Goal: Share content: Share content

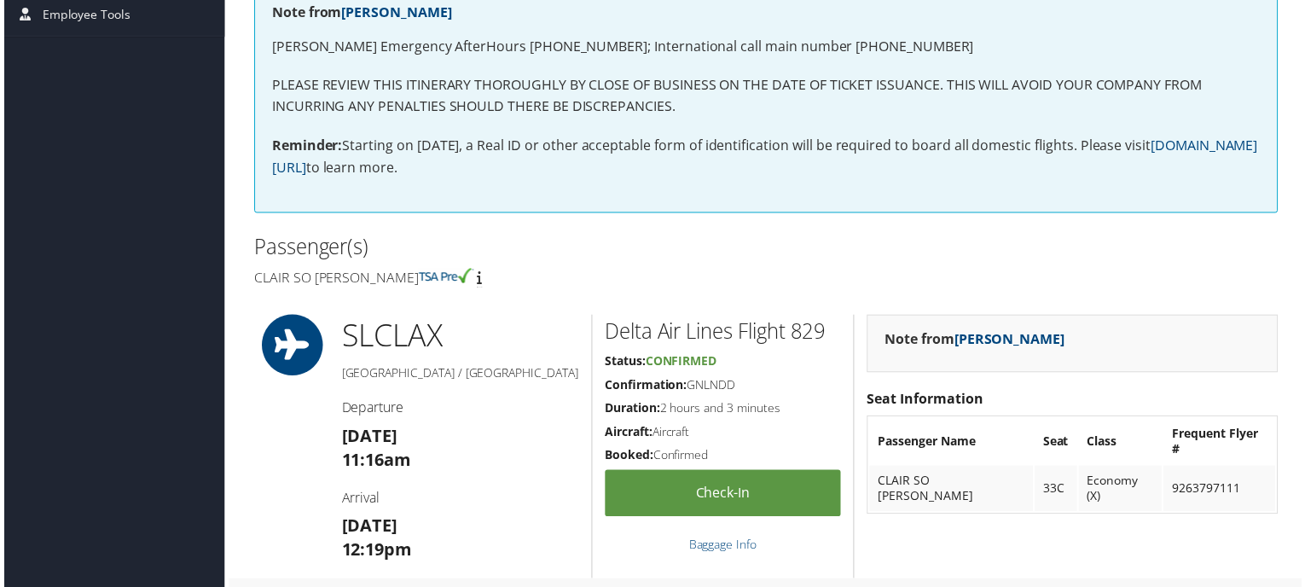
scroll to position [143, 0]
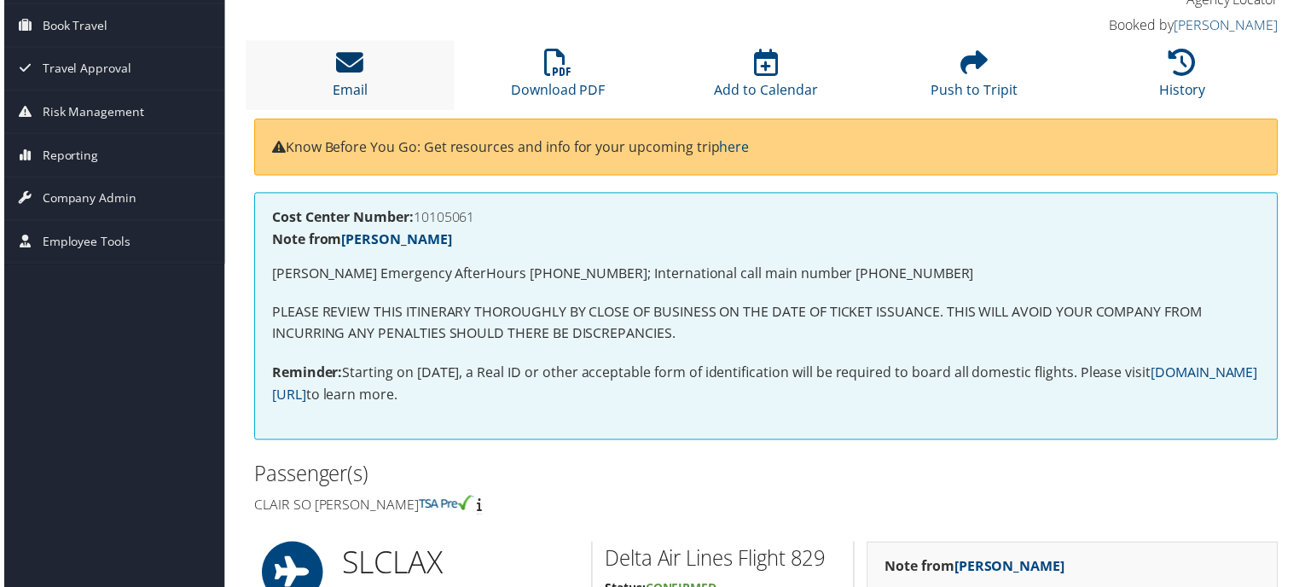
click at [359, 80] on link "Email" at bounding box center [347, 79] width 35 height 41
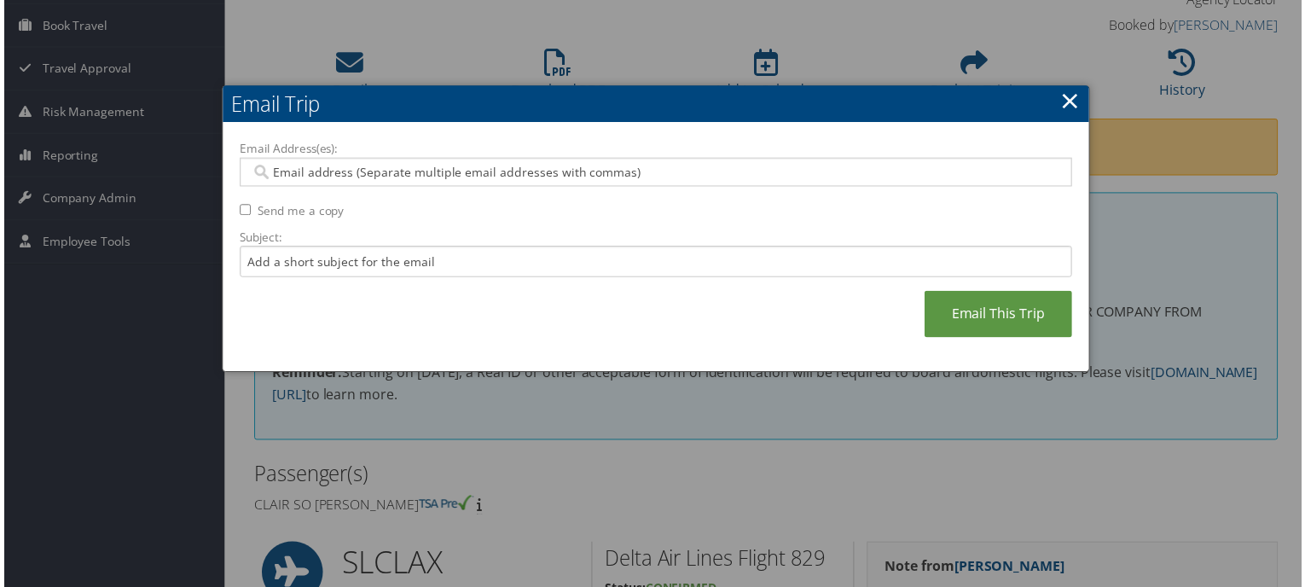
click at [380, 172] on input "Email Address(es):" at bounding box center [655, 173] width 815 height 17
paste input "CLEE@NUSKIN.COM"
type input "CLEE@NUSKIN.COM"
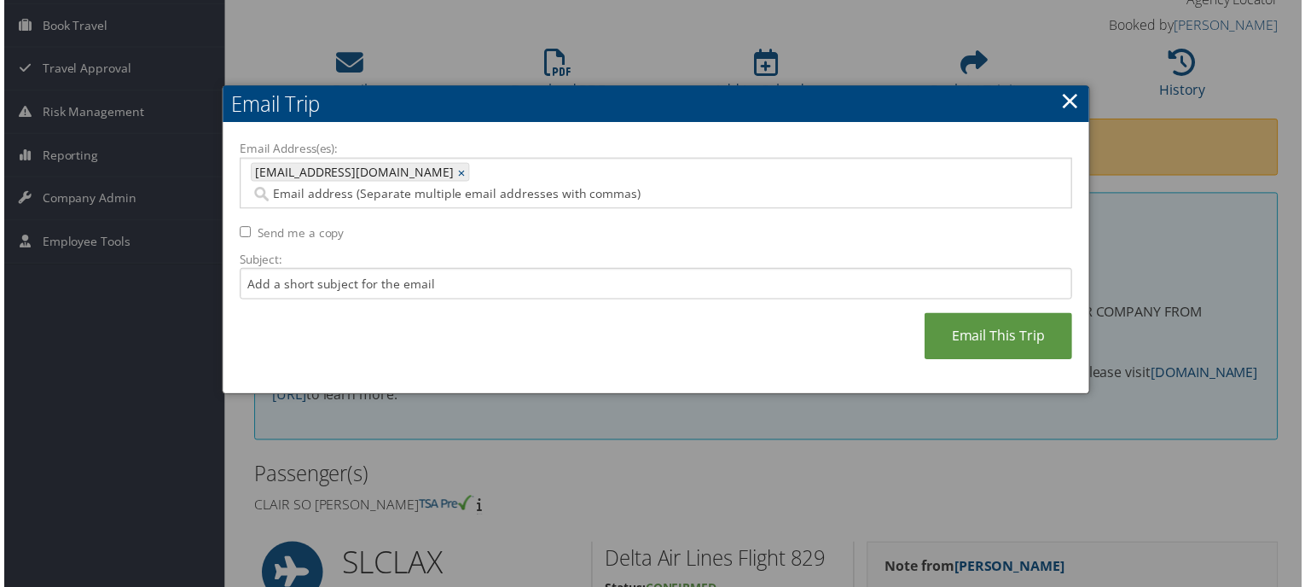
click at [1018, 340] on div "Email Address(es): CLEE@NUSKIN.COM CLEE@NUSKIN.COM × Send me a copy Subject: Em…" at bounding box center [655, 260] width 837 height 238
click at [1023, 330] on link "Email This Trip" at bounding box center [1000, 338] width 148 height 47
